Goal: Transaction & Acquisition: Purchase product/service

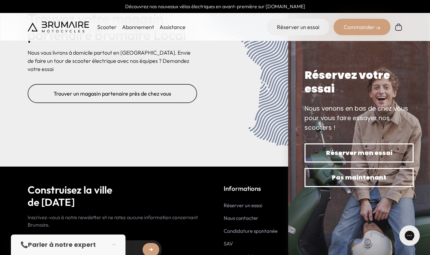
scroll to position [2796, 0]
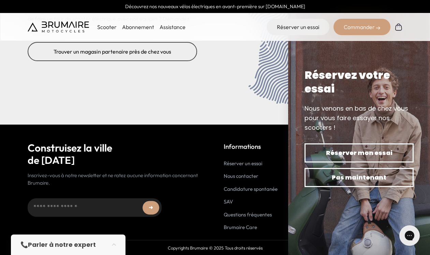
click at [232, 201] on link "SAV" at bounding box center [228, 201] width 9 height 6
click at [230, 224] on link "Brumaire Care" at bounding box center [240, 227] width 33 height 6
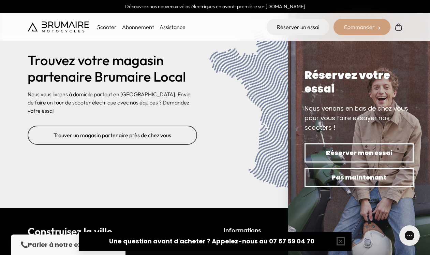
scroll to position [2731, 0]
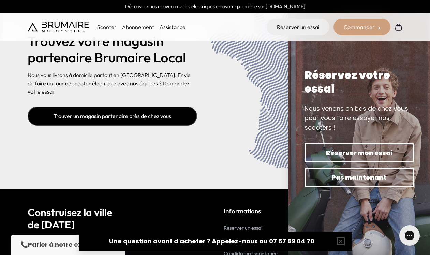
click at [75, 114] on link "Trouver un magasin partenaire près de chez vous" at bounding box center [113, 115] width 170 height 19
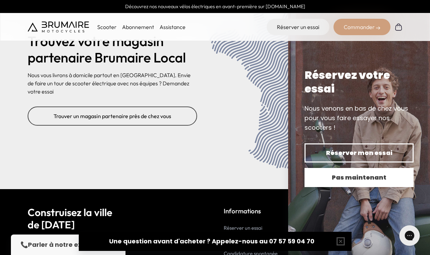
click at [355, 178] on span "Pas maintenant" at bounding box center [359, 178] width 85 height 10
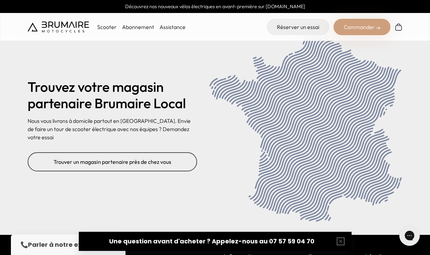
scroll to position [2708, 0]
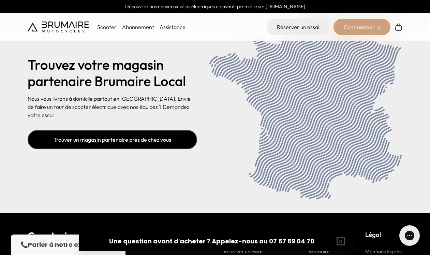
click at [166, 143] on link "Trouver un magasin partenaire près de chez vous" at bounding box center [113, 139] width 170 height 19
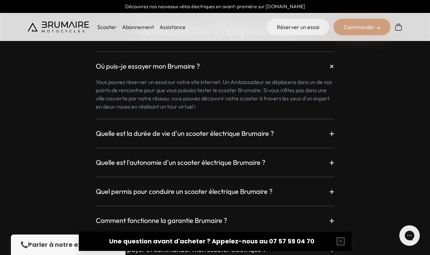
scroll to position [1609, 0]
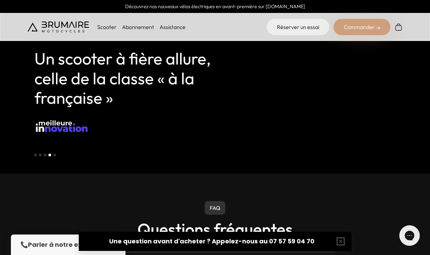
click at [167, 27] on link "Assistance" at bounding box center [173, 27] width 26 height 7
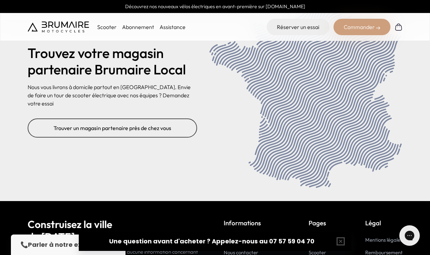
scroll to position [2796, 0]
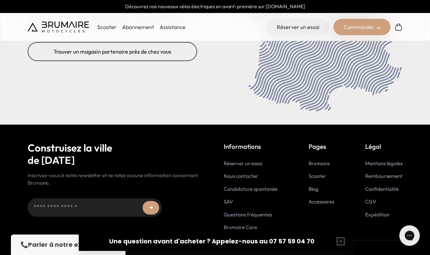
click at [251, 229] on link "Brumaire Care" at bounding box center [240, 227] width 33 height 6
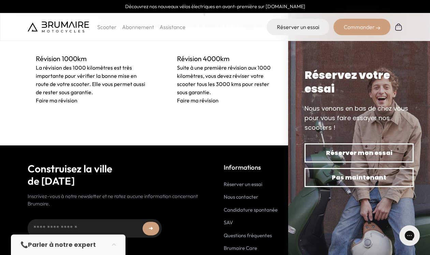
scroll to position [523, 0]
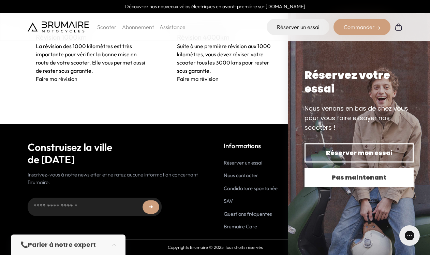
click at [320, 177] on span "Pas maintenant" at bounding box center [359, 178] width 85 height 10
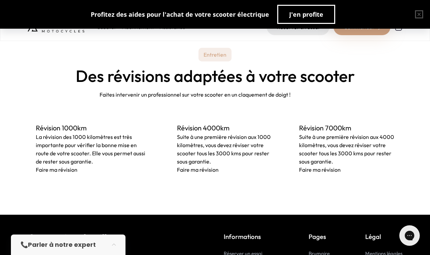
scroll to position [416, 0]
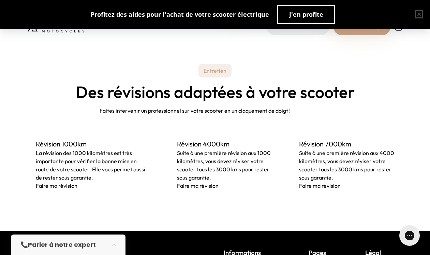
click at [210, 67] on p "Entretien" at bounding box center [215, 71] width 33 height 14
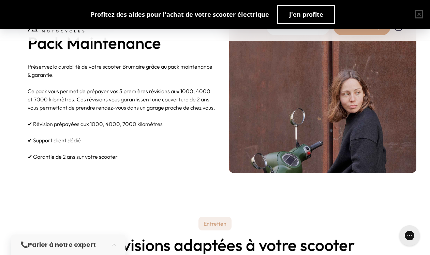
scroll to position [214, 0]
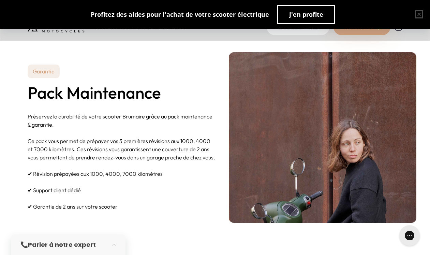
click at [42, 67] on p "Garantie" at bounding box center [44, 72] width 32 height 14
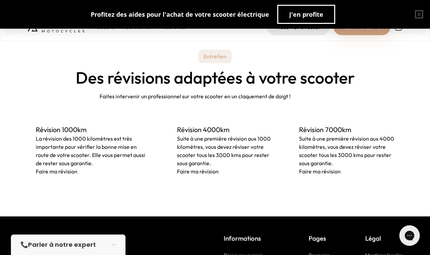
scroll to position [437, 0]
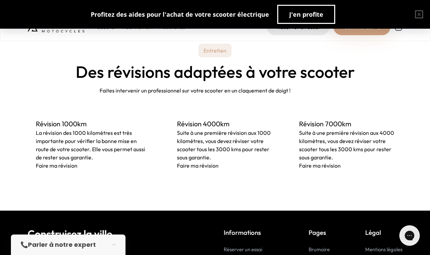
click at [72, 166] on link "Faire ma révision" at bounding box center [57, 165] width 42 height 7
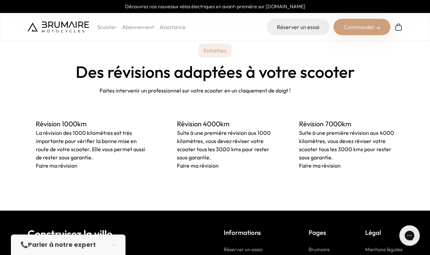
click at [193, 145] on div "Suite à une première révision aux 1000 kilomètres, vous devez réviser votre sco…" at bounding box center [224, 145] width 95 height 33
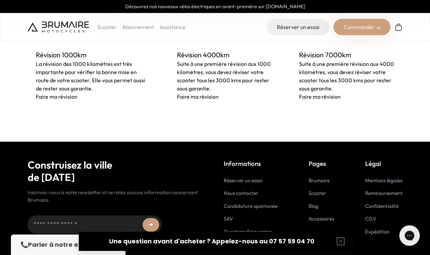
scroll to position [508, 0]
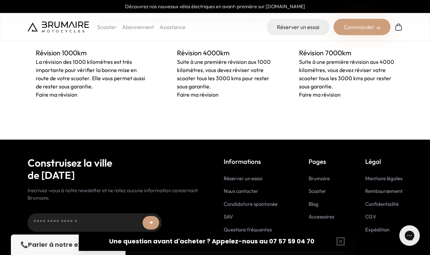
click at [215, 74] on div "Suite à une première révision aux 1000 kilomètres, vous devez réviser votre sco…" at bounding box center [224, 74] width 95 height 33
click at [214, 57] on h3 "Révision 4000km" at bounding box center [224, 53] width 95 height 10
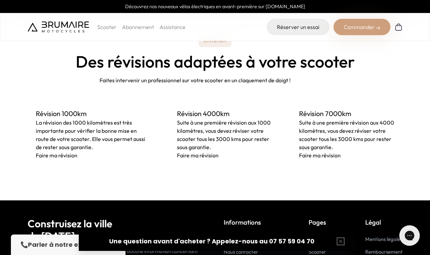
scroll to position [417, 0]
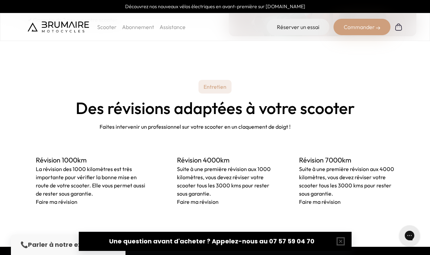
scroll to position [434, 0]
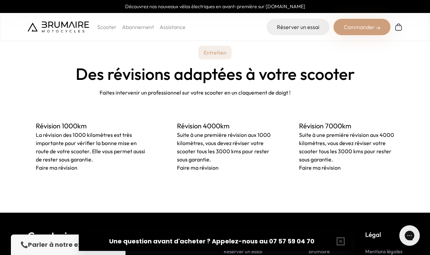
click at [214, 128] on h3 "Révision 4000km" at bounding box center [224, 126] width 95 height 10
click at [51, 128] on h3 "Révision 1000km" at bounding box center [93, 126] width 114 height 10
click at [194, 155] on div "Suite à une première révision aux 1000 kilomètres, vous devez réviser votre sco…" at bounding box center [224, 147] width 95 height 33
click at [192, 169] on link "Faire ma révision" at bounding box center [198, 167] width 42 height 7
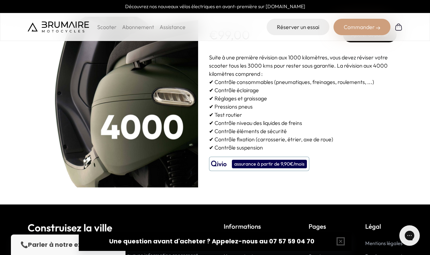
scroll to position [54, 0]
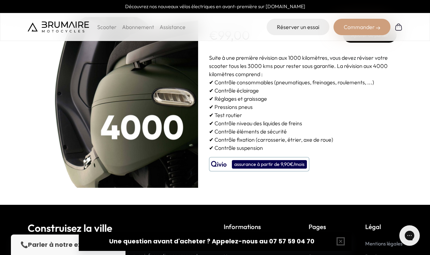
click at [371, 31] on div "Commander" at bounding box center [362, 27] width 57 height 16
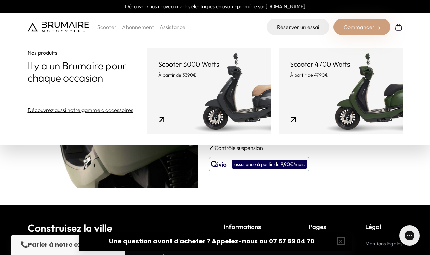
click at [344, 152] on p "✔ Contrôle suspension" at bounding box center [303, 148] width 188 height 8
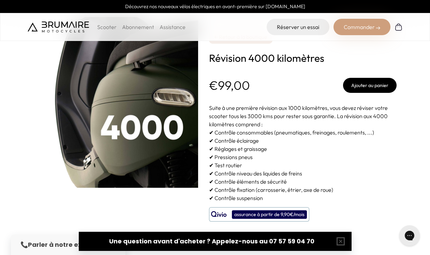
scroll to position [0, 0]
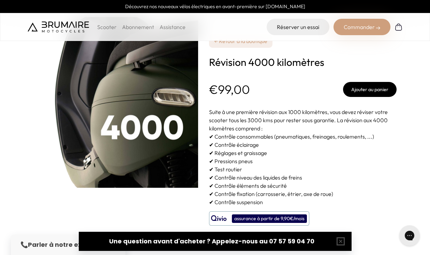
click at [359, 90] on button "Ajouter au panier" at bounding box center [370, 89] width 54 height 15
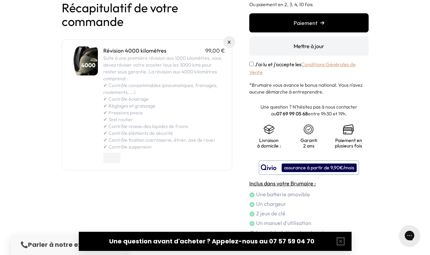
scroll to position [46, 0]
